Goal: Find specific page/section: Find specific page/section

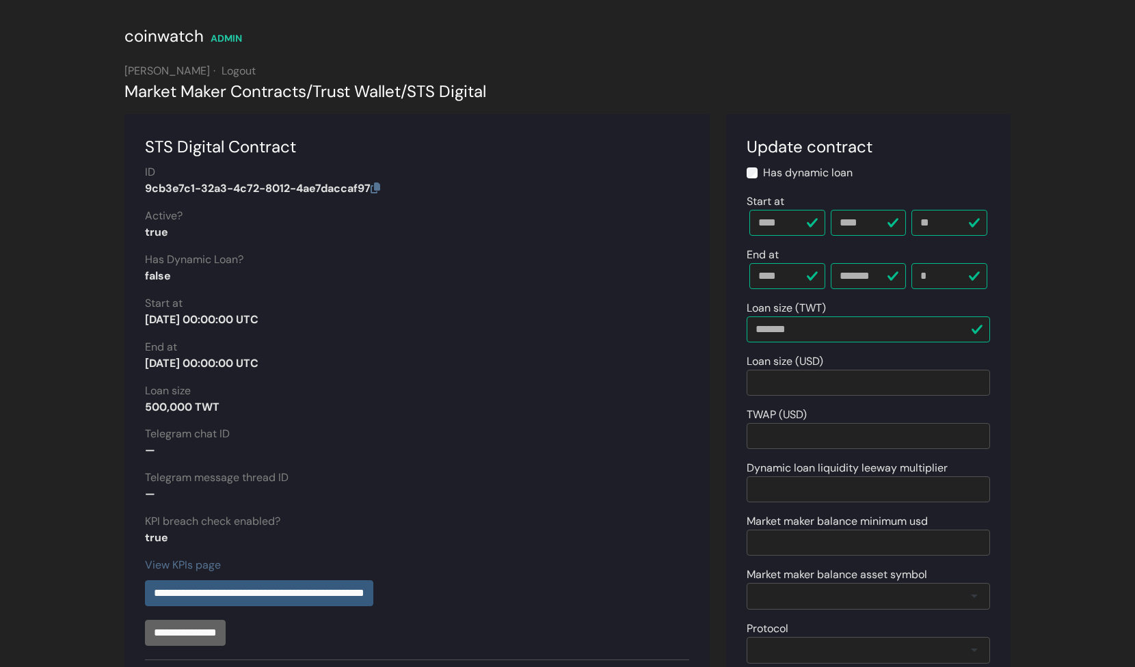
scroll to position [477, 0]
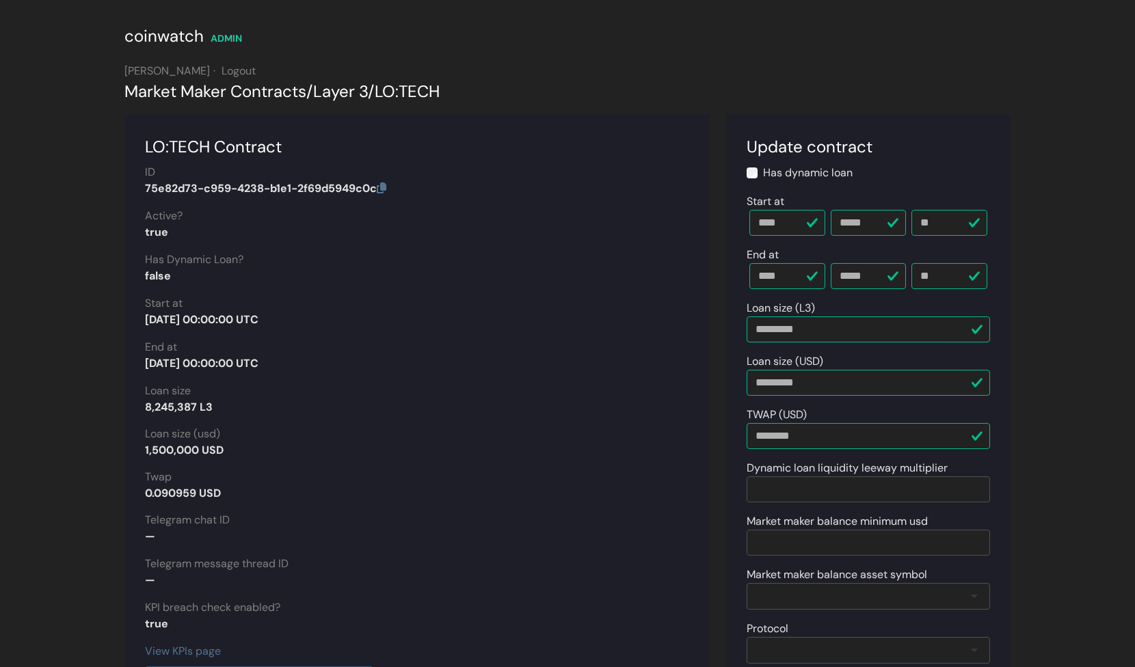
click at [425, 96] on div "Market Maker Contracts / Layer 3 / LO:TECH" at bounding box center [567, 91] width 886 height 25
drag, startPoint x: 379, startPoint y: 85, endPoint x: 322, endPoint y: 84, distance: 57.4
click at [322, 84] on div "Market Maker Contracts / Layer 3 / LO:TECH" at bounding box center [567, 91] width 886 height 25
copy div "Layer 3"
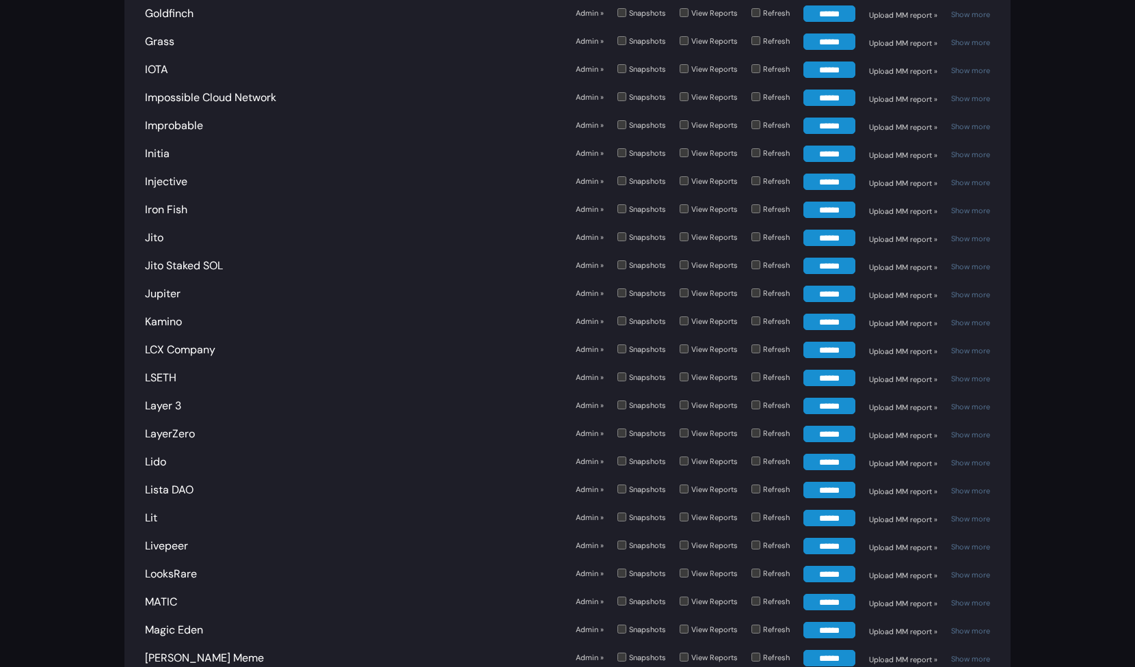
scroll to position [2316, 0]
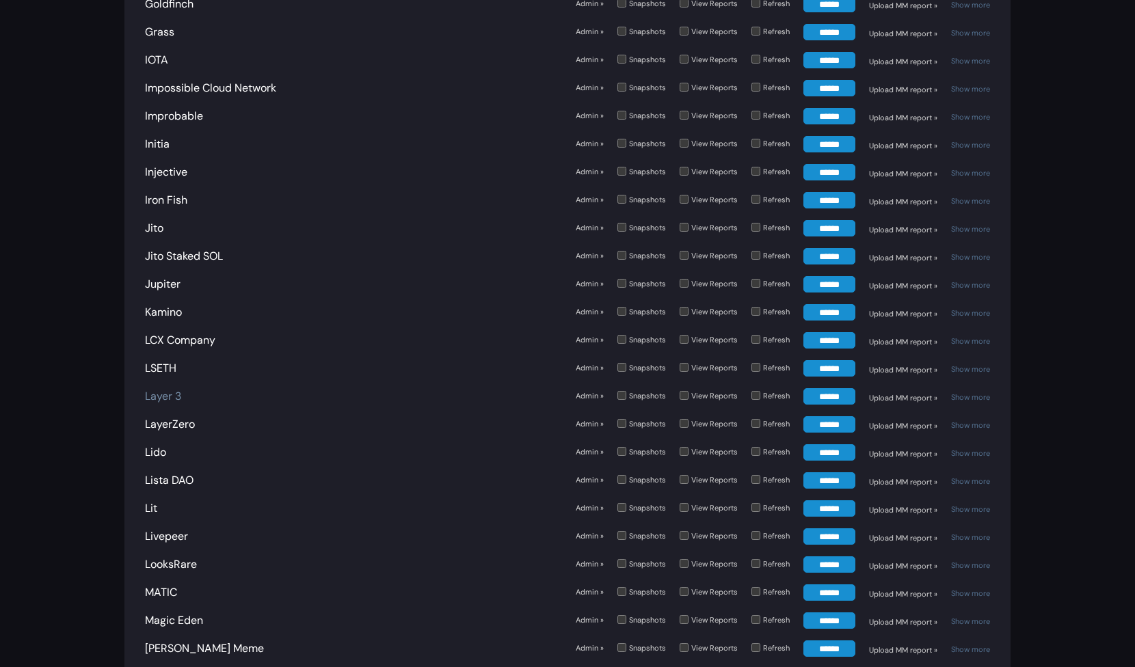
click at [171, 389] on link "Layer 3" at bounding box center [163, 396] width 36 height 14
